Goal: Task Accomplishment & Management: Use online tool/utility

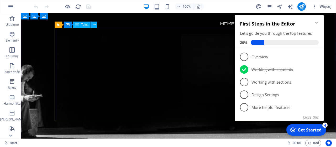
scroll to position [437, 0]
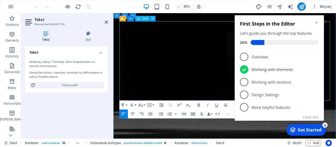
scroll to position [432, 0]
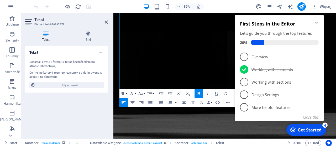
click at [316, 23] on icon "Minimize checklist" at bounding box center [316, 23] width 2 height 2
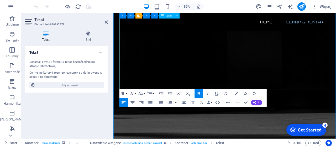
drag, startPoint x: 260, startPoint y: 98, endPoint x: 122, endPoint y: 99, distance: 138.0
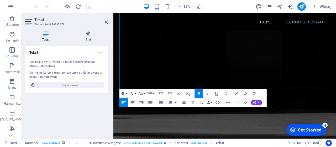
click at [200, 94] on icon "button" at bounding box center [199, 93] width 2 height 3
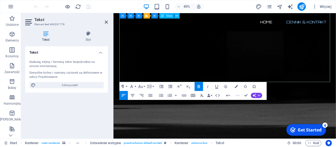
scroll to position [460, 0]
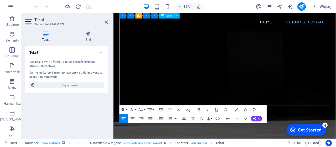
scroll to position [432, 0]
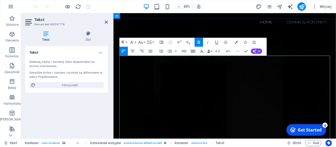
scroll to position [377, 0]
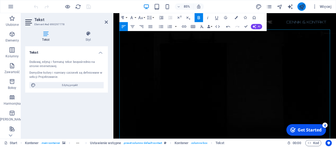
click at [299, 6] on icon "publish" at bounding box center [302, 7] width 6 height 6
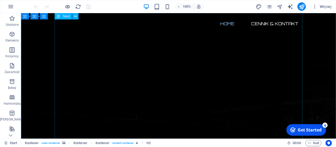
scroll to position [191, 0]
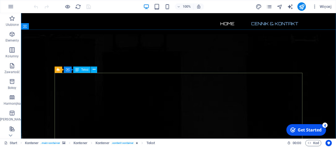
scroll to position [382, 0]
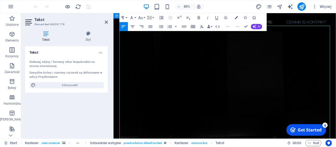
scroll to position [436, 0]
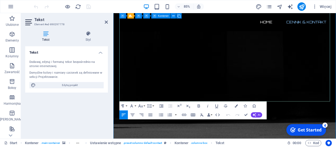
drag, startPoint x: 124, startPoint y: 61, endPoint x: 116, endPoint y: 62, distance: 8.4
copy p "✔"
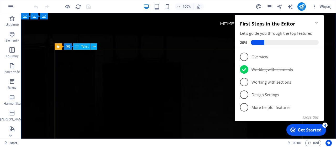
scroll to position [355, 0]
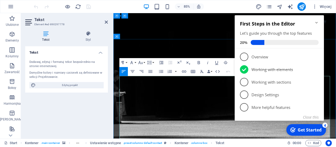
scroll to position [460, 0]
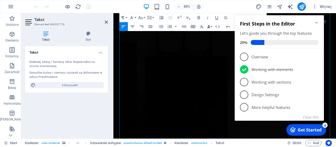
click at [316, 24] on icon "Minimize checklist" at bounding box center [316, 22] width 4 height 4
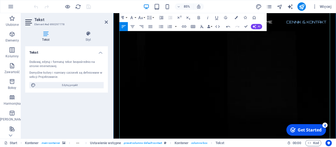
scroll to position [487, 0]
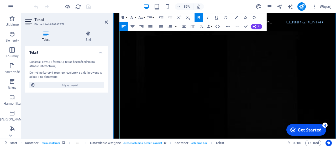
drag, startPoint x: 125, startPoint y: 63, endPoint x: 118, endPoint y: 62, distance: 6.9
copy p "✔"
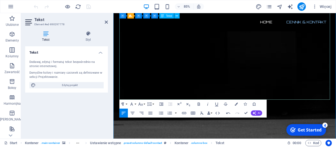
scroll to position [596, 0]
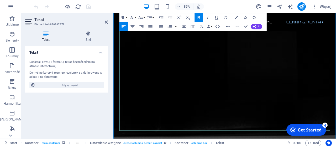
scroll to position [541, 0]
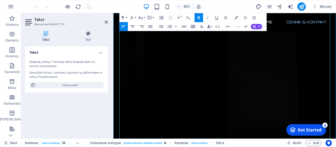
scroll to position [514, 0]
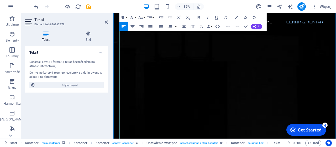
drag, startPoint x: 121, startPoint y: 91, endPoint x: 121, endPoint y: 113, distance: 22.3
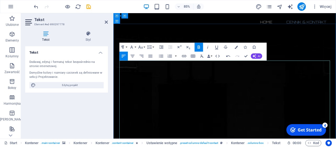
scroll to position [350, 0]
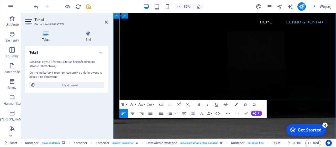
scroll to position [460, 0]
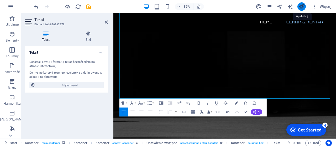
click at [303, 6] on icon "publish" at bounding box center [302, 7] width 6 height 6
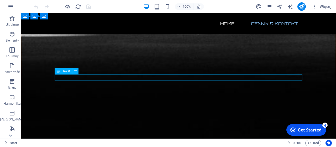
scroll to position [507, 0]
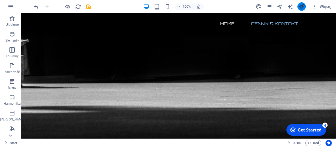
click at [299, 7] on icon "publish" at bounding box center [302, 7] width 6 height 6
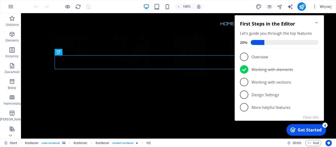
click at [316, 24] on icon "Minimize checklist" at bounding box center [316, 22] width 4 height 4
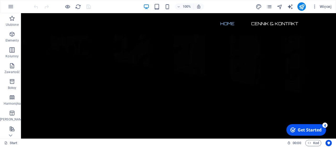
click at [305, 133] on div "checkmark Get Started 4" at bounding box center [306, 130] width 40 height 12
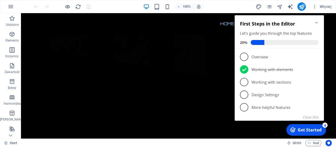
click at [300, 132] on div "Get Started" at bounding box center [310, 130] width 24 height 6
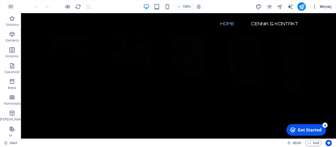
click at [326, 6] on span "Więcej" at bounding box center [321, 6] width 19 height 5
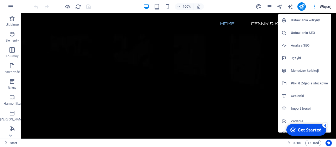
scroll to position [20, 0]
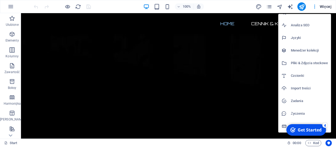
click at [217, 77] on div at bounding box center [168, 73] width 336 height 147
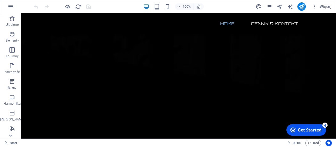
scroll to position [20, 0]
click at [297, 128] on div "checkmark Get Started 4" at bounding box center [305, 130] width 31 height 6
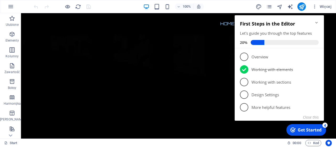
click at [318, 23] on icon "Minimize checklist" at bounding box center [316, 22] width 4 height 4
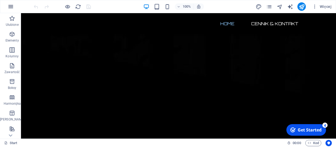
click at [12, 5] on icon "button" at bounding box center [11, 6] width 6 height 6
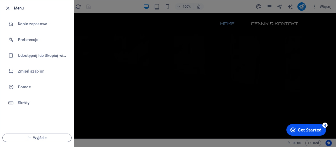
click at [95, 34] on div at bounding box center [168, 73] width 336 height 147
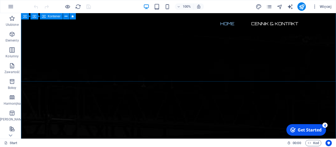
scroll to position [255, 0]
